Goal: Task Accomplishment & Management: Use online tool/utility

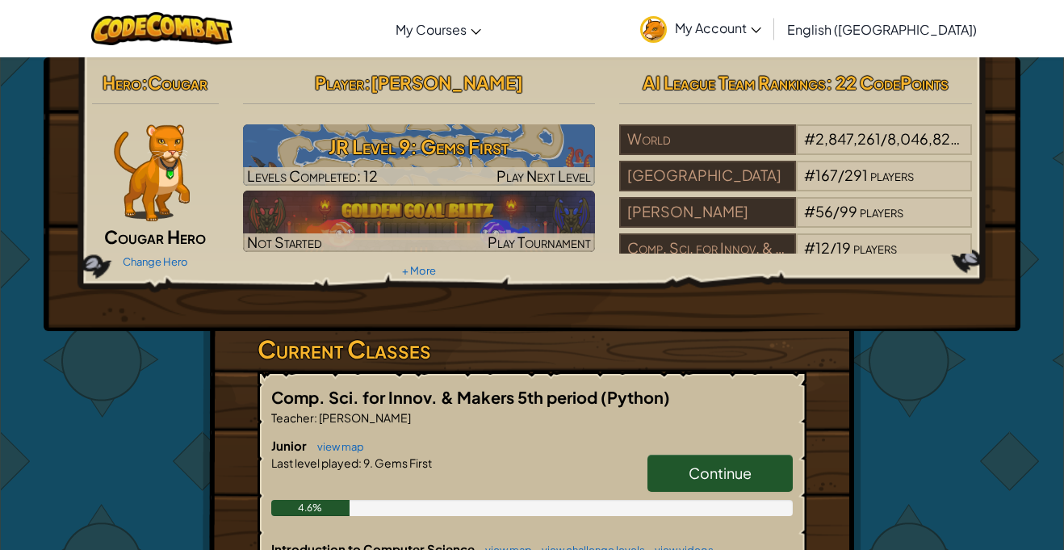
click at [907, 447] on div "Hero : Cougar Cougar Hero Change Hero Player : [PERSON_NAME] Level 9: Gems Firs…" at bounding box center [532, 474] width 944 height 834
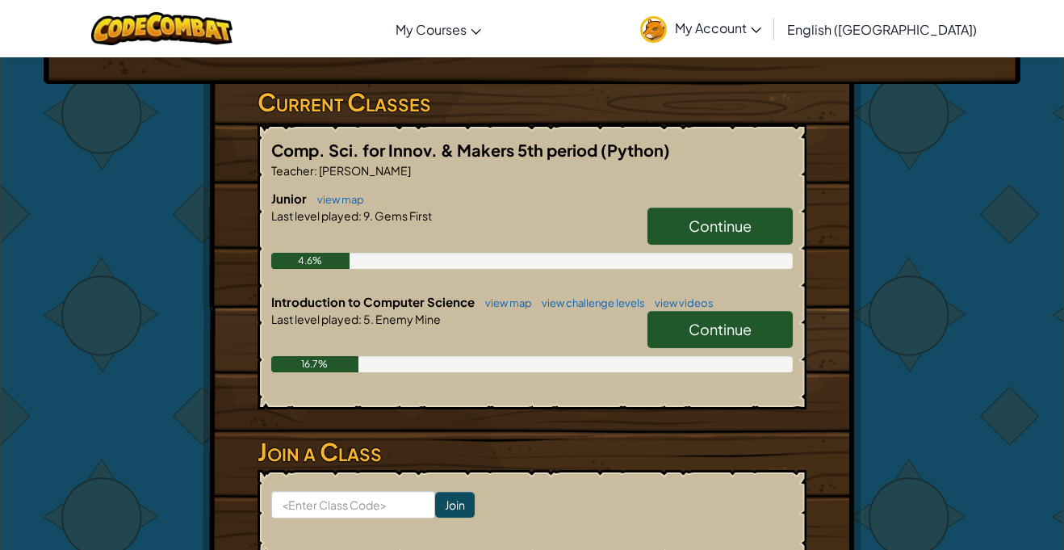
scroll to position [248, 0]
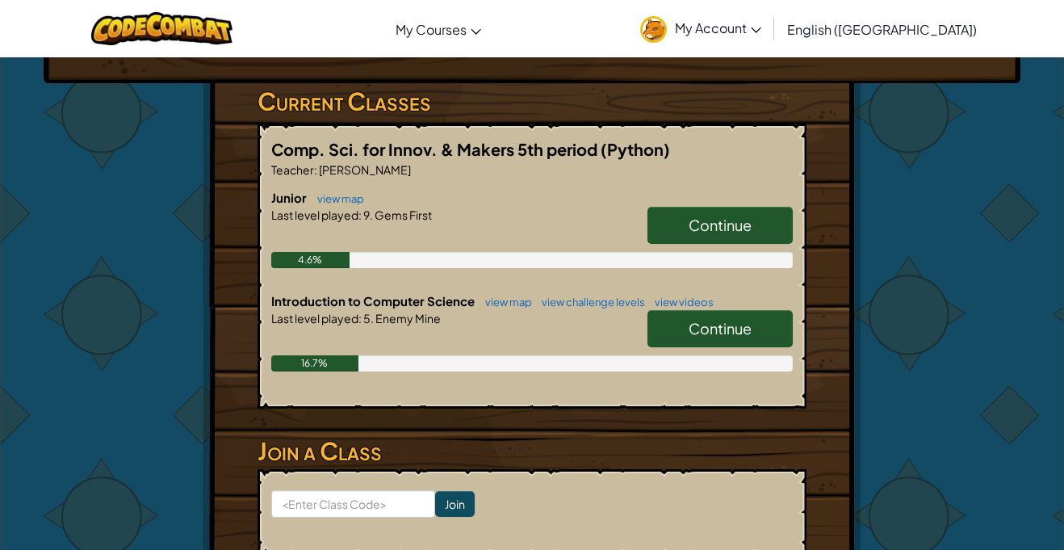
click at [692, 223] on span "Continue" at bounding box center [719, 224] width 63 height 19
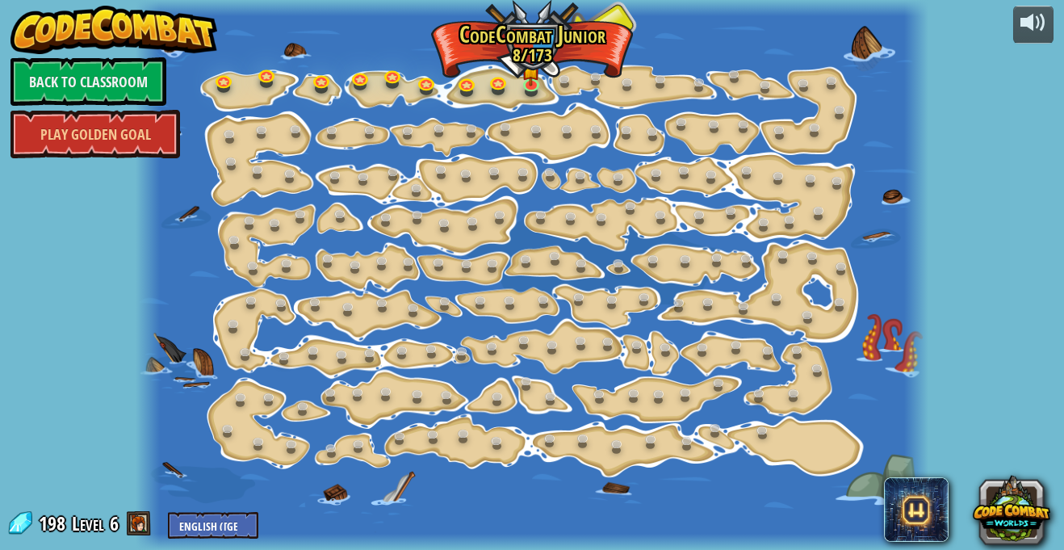
click at [140, 521] on span at bounding box center [139, 523] width 24 height 24
click at [533, 85] on link at bounding box center [533, 84] width 32 height 32
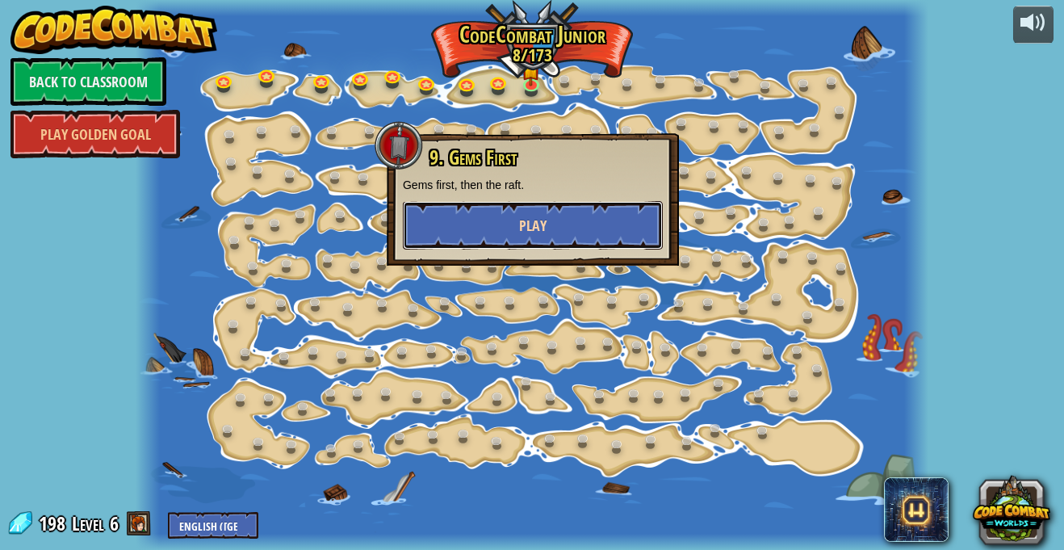
click at [557, 222] on button "Play" at bounding box center [533, 225] width 260 height 48
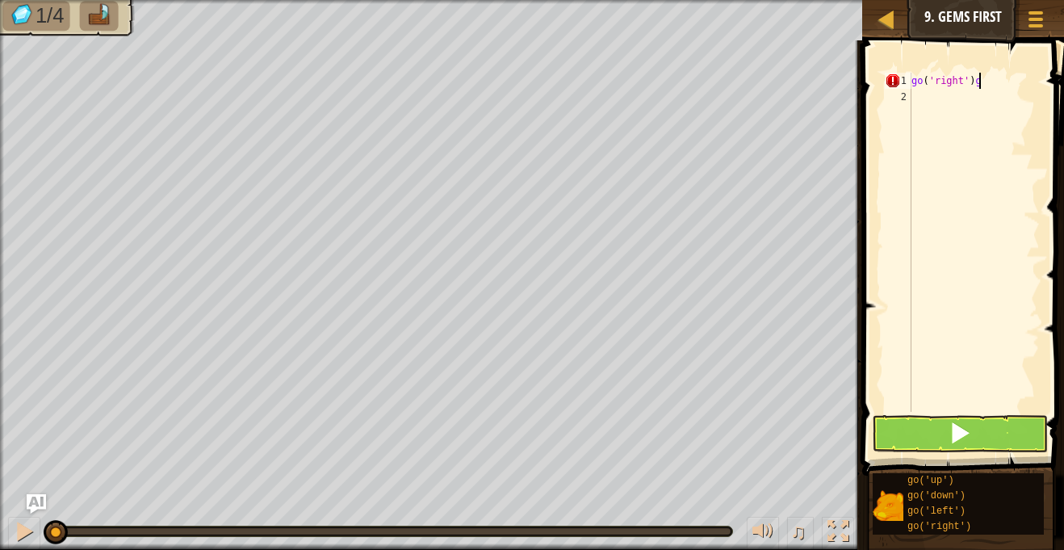
type textarea "go('right')"
type textarea "g"
type textarea "u"
type textarea "d"
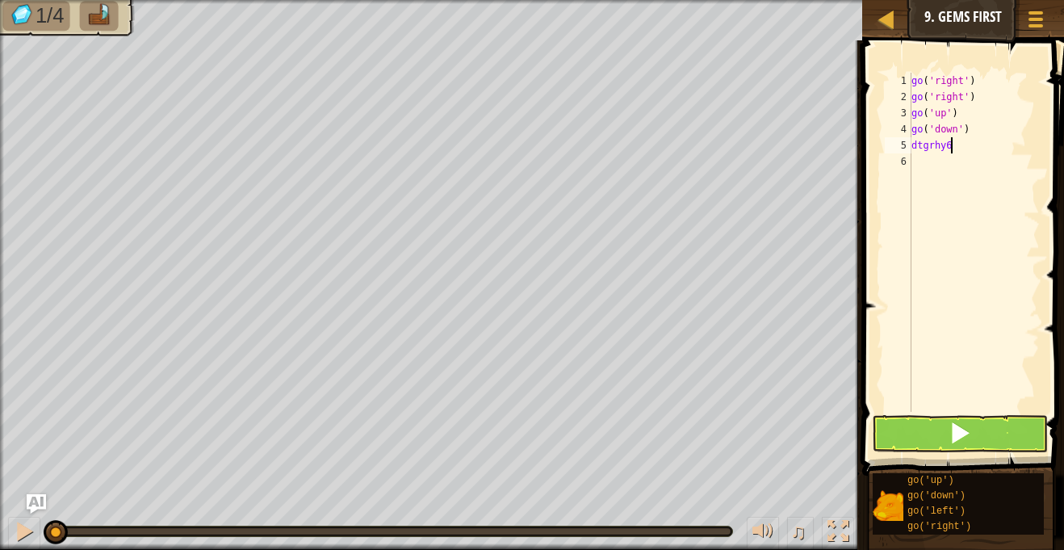
scroll to position [7, 1]
type textarea "d"
type textarea "g"
type textarea "d"
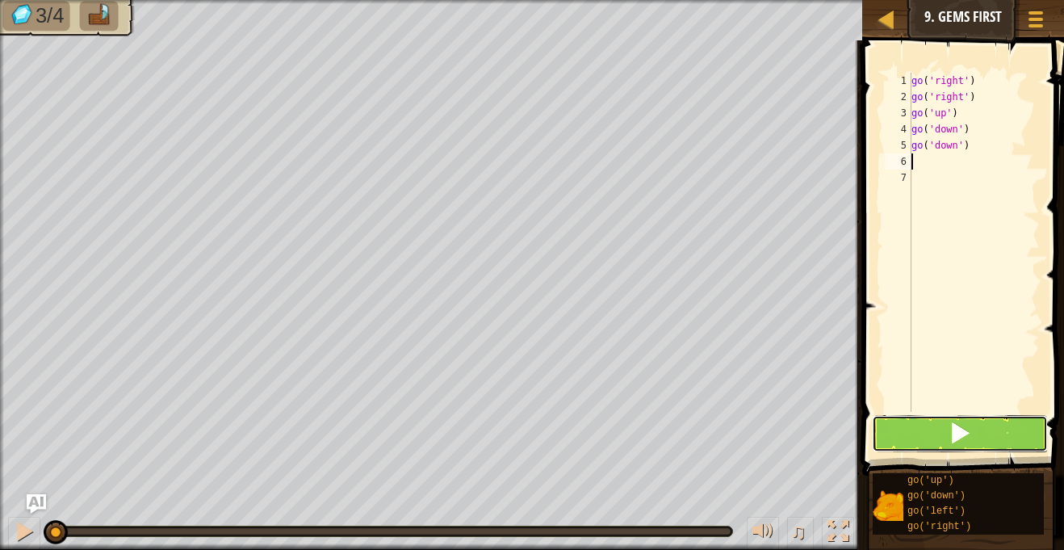
click at [948, 432] on span at bounding box center [959, 432] width 23 height 23
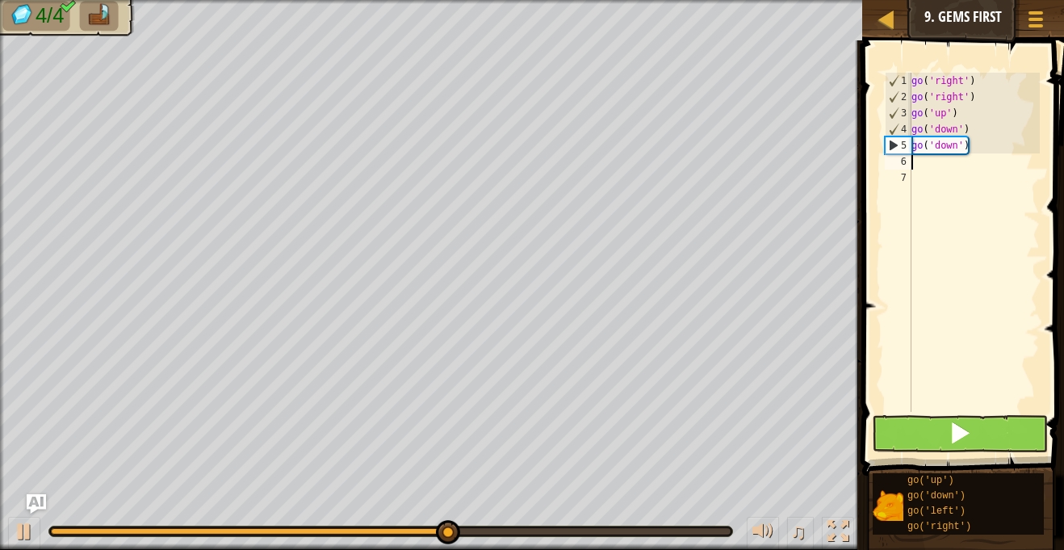
type textarea "u"
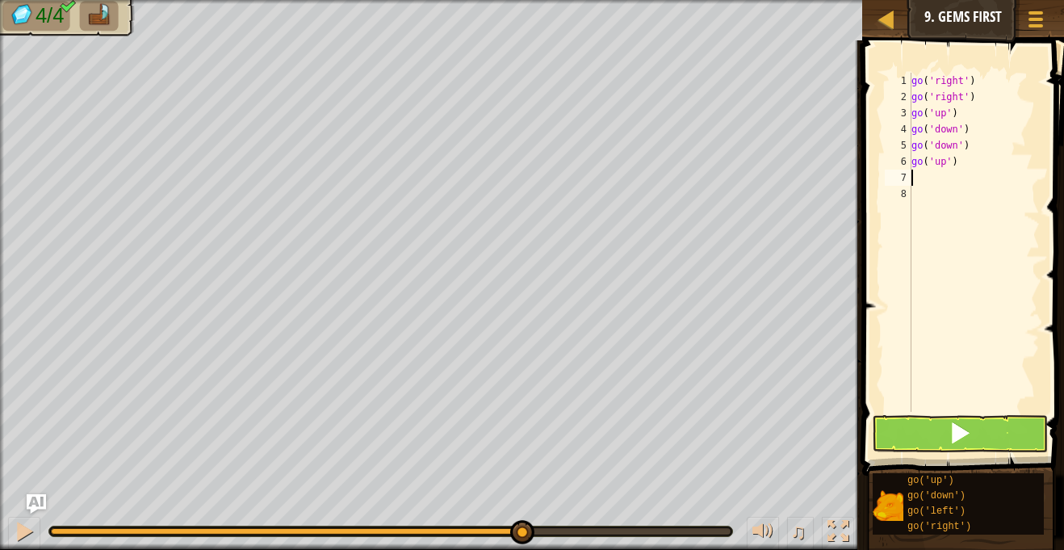
type textarea "f"
type textarea "r"
click at [968, 440] on span at bounding box center [959, 432] width 23 height 23
